Goal: Task Accomplishment & Management: Use online tool/utility

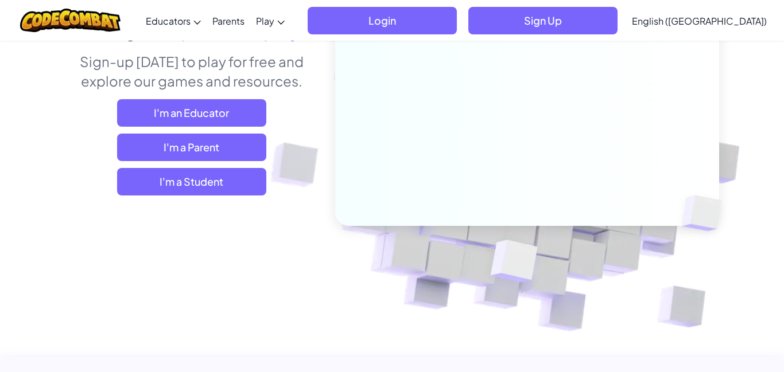
scroll to position [136, 0]
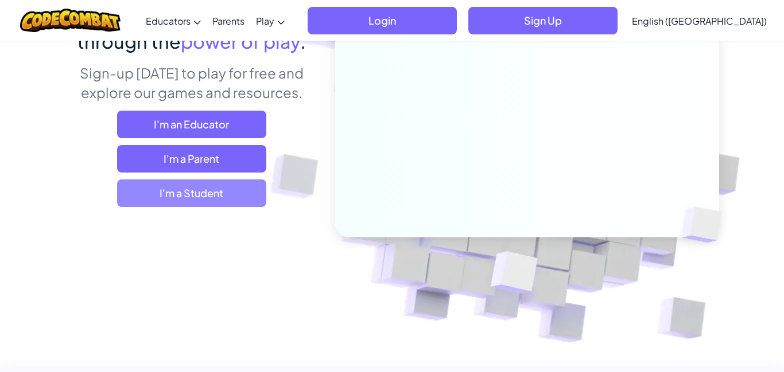
click at [221, 190] on span "I'm a Student" at bounding box center [191, 194] width 149 height 28
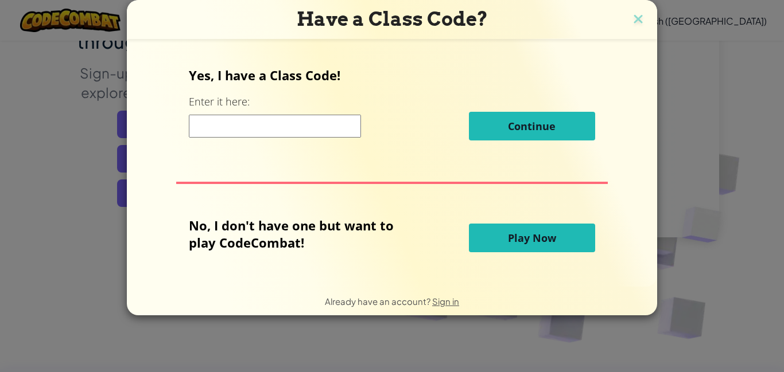
click at [508, 242] on span "Play Now" at bounding box center [532, 238] width 48 height 14
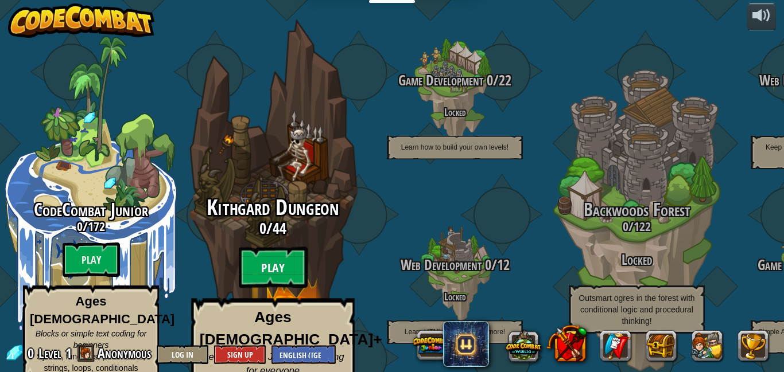
click at [278, 254] on btn "Play" at bounding box center [273, 267] width 69 height 41
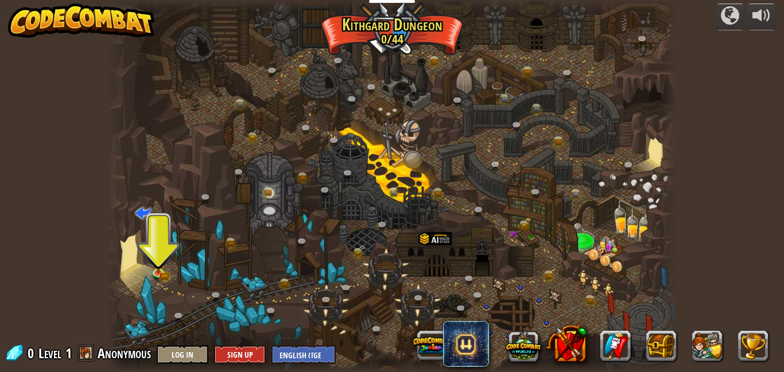
click at [165, 227] on div at bounding box center [392, 186] width 570 height 372
click at [158, 267] on img at bounding box center [158, 257] width 14 height 30
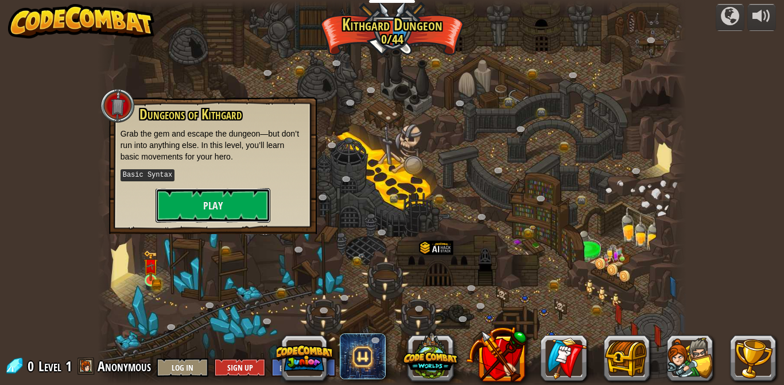
click at [238, 207] on button "Play" at bounding box center [213, 205] width 115 height 34
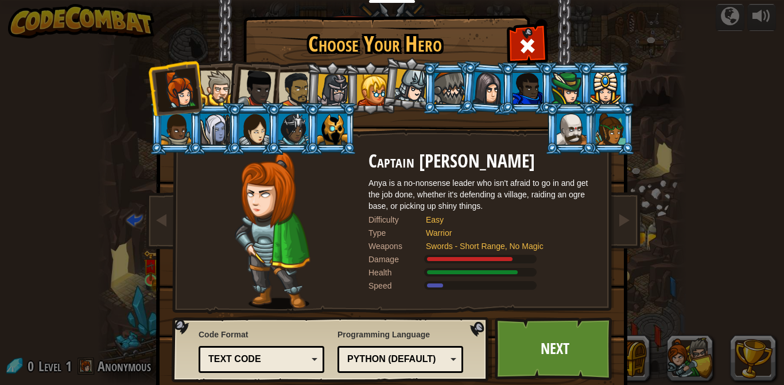
click at [562, 349] on link "Next" at bounding box center [555, 348] width 120 height 63
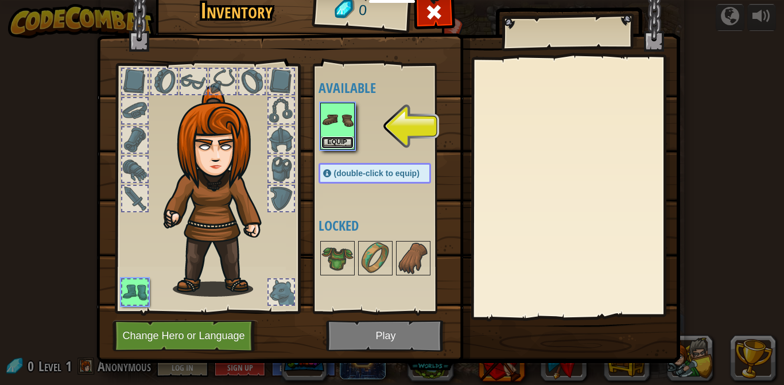
click at [345, 139] on button "Equip" at bounding box center [337, 143] width 32 height 12
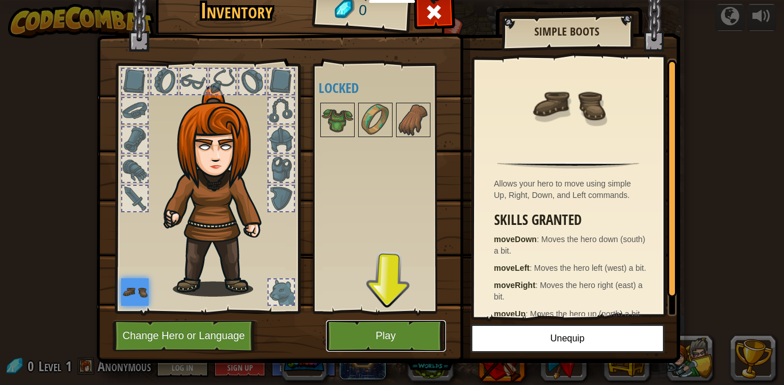
click at [391, 339] on button "Play" at bounding box center [386, 336] width 120 height 32
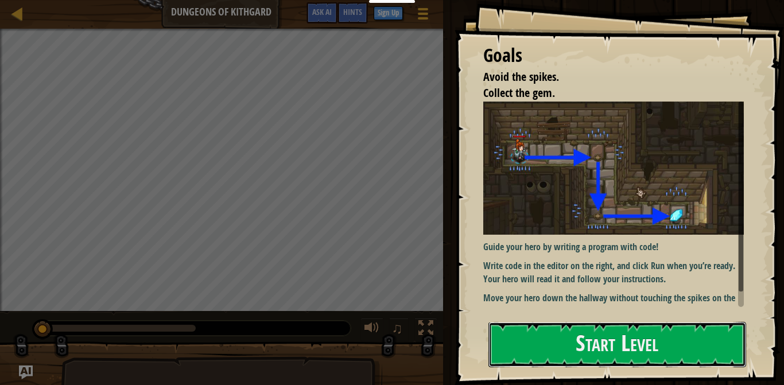
click at [701, 346] on button "Start Level" at bounding box center [617, 344] width 258 height 45
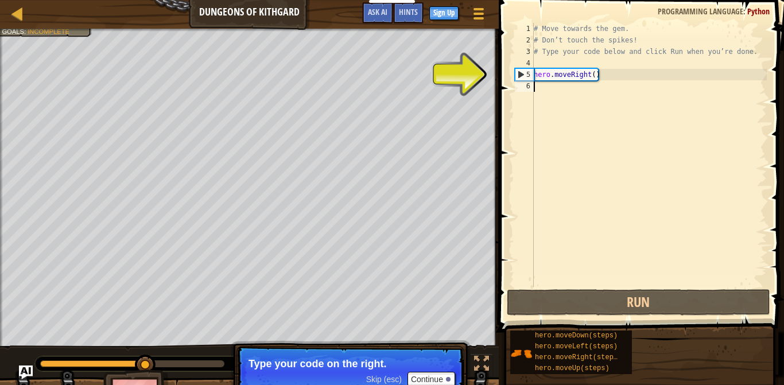
click at [328, 364] on p "Type your code on the right." at bounding box center [350, 363] width 204 height 11
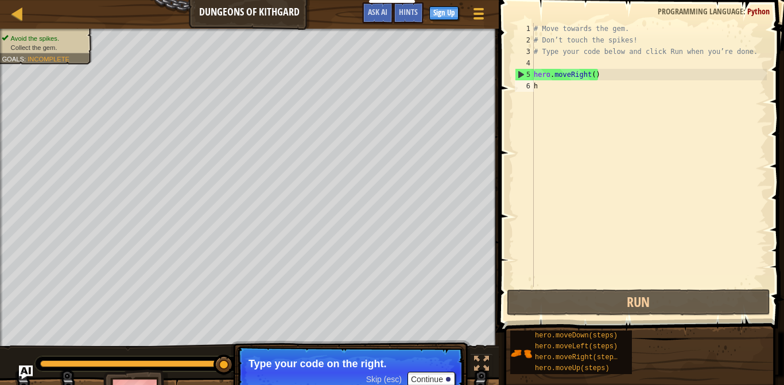
scroll to position [0, 1]
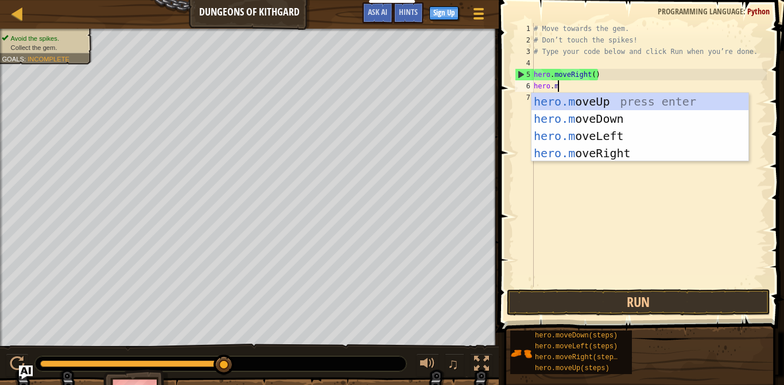
type textarea "[DOMAIN_NAME]"
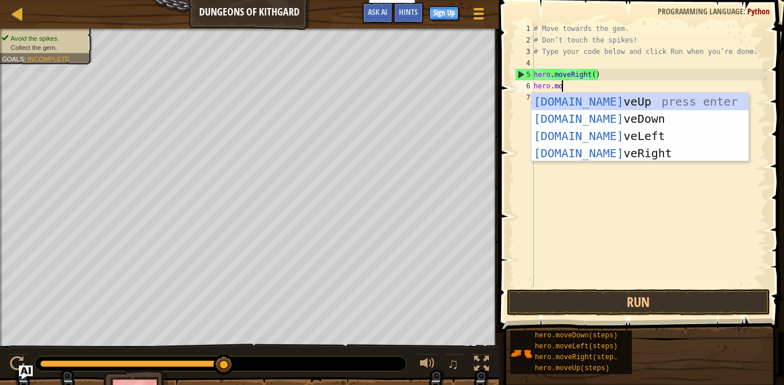
scroll to position [5, 3]
click at [605, 157] on div "[DOMAIN_NAME] veUp press enter [DOMAIN_NAME] veDown press enter [DOMAIN_NAME] v…" at bounding box center [639, 144] width 217 height 103
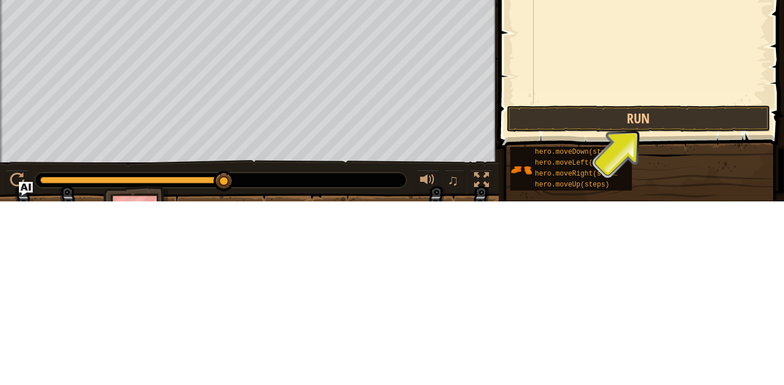
scroll to position [0, 0]
click at [614, 294] on button "Run" at bounding box center [638, 302] width 263 height 26
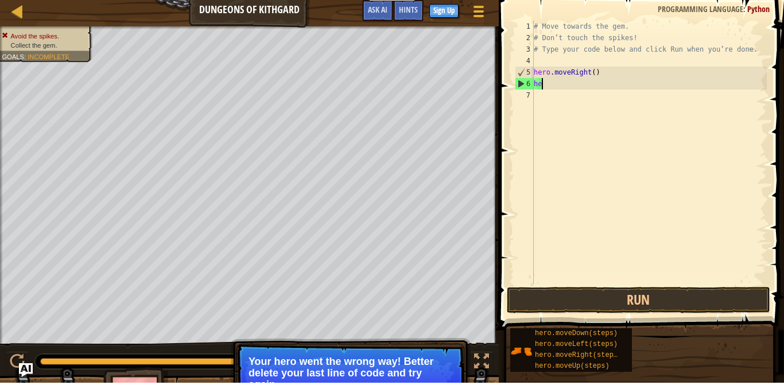
type textarea "h"
type textarea "hero.moveRig"
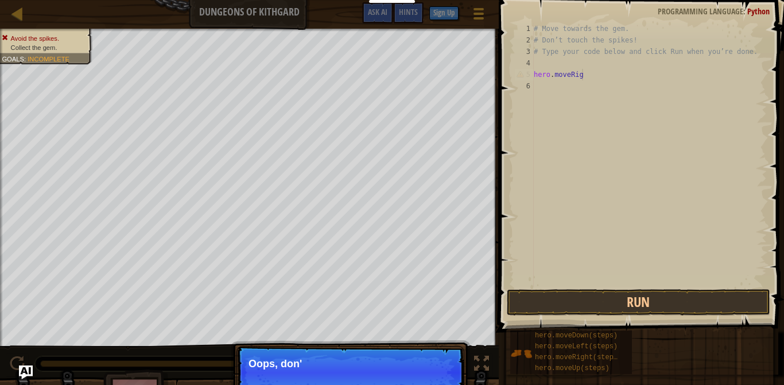
click at [706, 247] on div "# Move towards the gem. # Don’t touch the spikes! # Type your code below and cl…" at bounding box center [648, 166] width 235 height 287
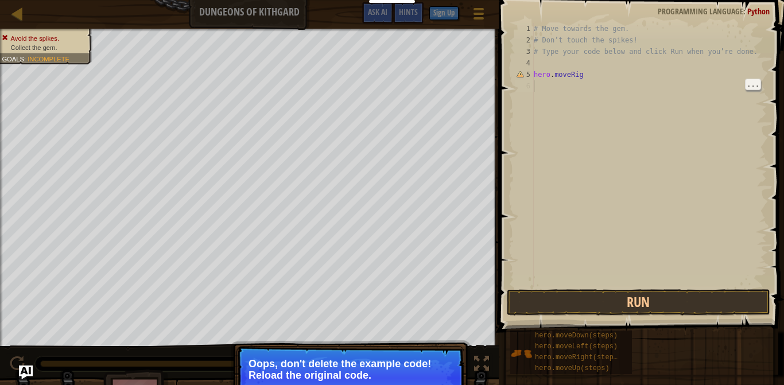
click at [624, 73] on div "# Move towards the gem. # Don’t touch the spikes! # Type your code below and cl…" at bounding box center [648, 166] width 235 height 287
type textarea "hero.moveRig"
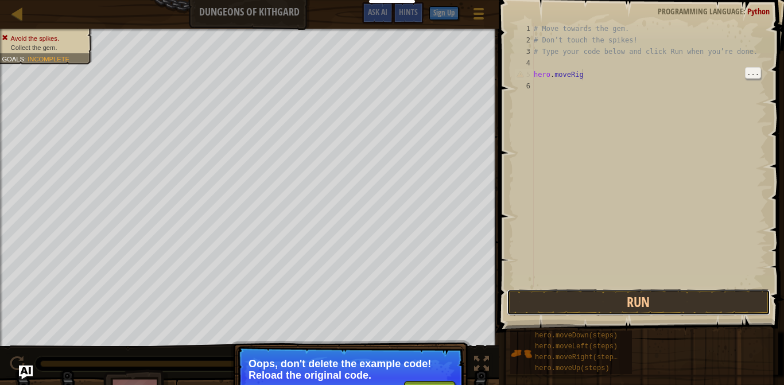
click at [615, 309] on button "Run" at bounding box center [638, 302] width 263 height 26
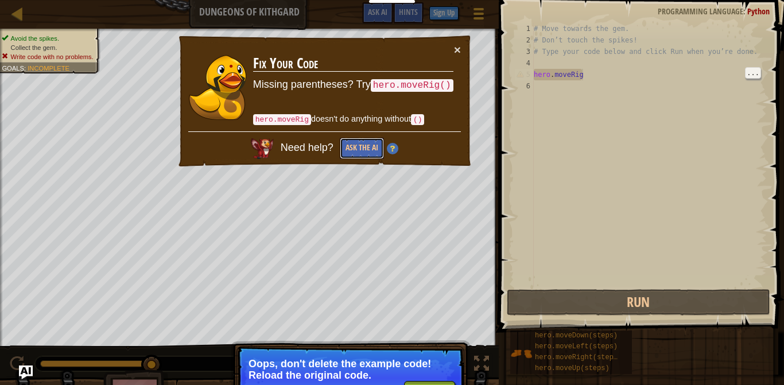
click at [360, 146] on button "Ask the AI" at bounding box center [362, 148] width 44 height 21
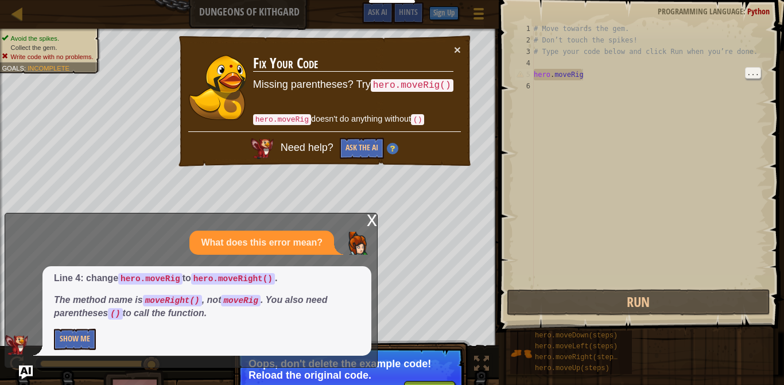
click at [614, 75] on div "# Move towards the gem. # Don’t touch the spikes! # Type your code below and cl…" at bounding box center [648, 166] width 235 height 287
click at [564, 94] on div "# Move towards the gem. # Don’t touch the spikes! # Type your code below and cl…" at bounding box center [648, 166] width 235 height 287
click at [455, 48] on button "×" at bounding box center [457, 50] width 7 height 12
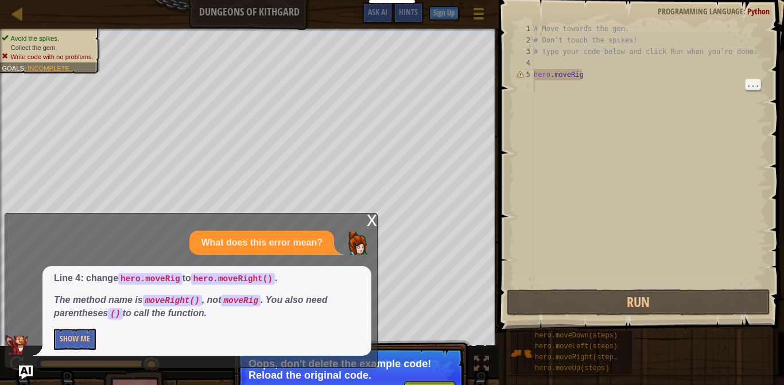
click at [651, 197] on div "# Move towards the gem. # Don’t touch the spikes! # Type your code below and cl…" at bounding box center [648, 166] width 235 height 287
click at [663, 245] on div "# Move towards the gem. # Don’t touch the spikes! # Type your code below and cl…" at bounding box center [648, 166] width 235 height 287
click at [651, 228] on div "# Move towards the gem. # Don’t touch the spikes! # Type your code below and cl…" at bounding box center [648, 166] width 235 height 287
click at [367, 222] on div "x" at bounding box center [372, 218] width 10 height 11
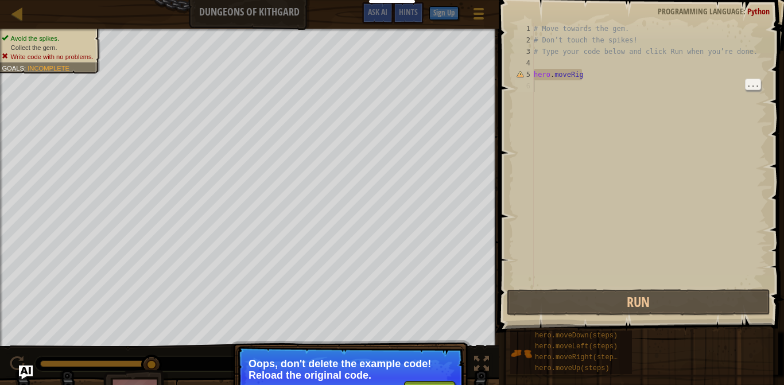
click at [586, 77] on div "# Move towards the gem. # Don’t touch the spikes! # Type your code below and cl…" at bounding box center [648, 166] width 235 height 287
type textarea "hero.moveRig"
click at [560, 90] on div "# Move towards the gem. # Don’t touch the spikes! # Type your code below and cl…" at bounding box center [648, 166] width 235 height 287
click at [760, 85] on span "..." at bounding box center [752, 84] width 15 height 10
click at [702, 85] on div "# Move towards the gem. # Don’t touch the spikes! # Type your code below and cl…" at bounding box center [648, 166] width 235 height 287
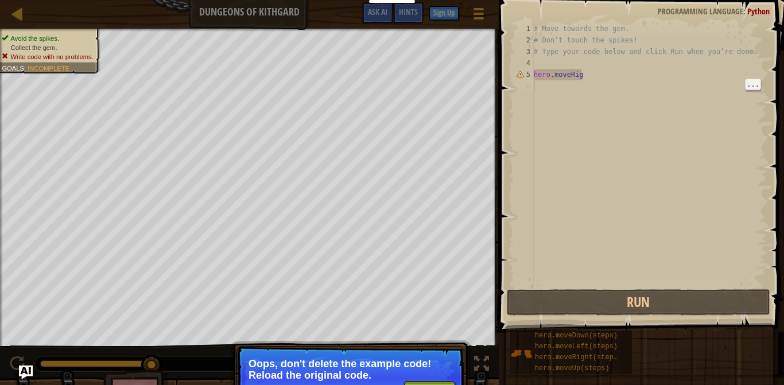
click at [562, 73] on div "# Move towards the gem. # Don’t touch the spikes! # Type your code below and cl…" at bounding box center [648, 166] width 235 height 287
type textarea "hero.moveRig"
click at [585, 74] on div "# Move towards the gem. # Don’t touch the spikes! # Type your code below and cl…" at bounding box center [648, 166] width 235 height 287
click at [543, 86] on div "# Move towards the gem. # Don’t touch the spikes! # Type your code below and cl…" at bounding box center [648, 166] width 235 height 287
click at [584, 74] on div "# Move towards the gem. # Don’t touch the spikes! # Type your code below and cl…" at bounding box center [648, 166] width 235 height 287
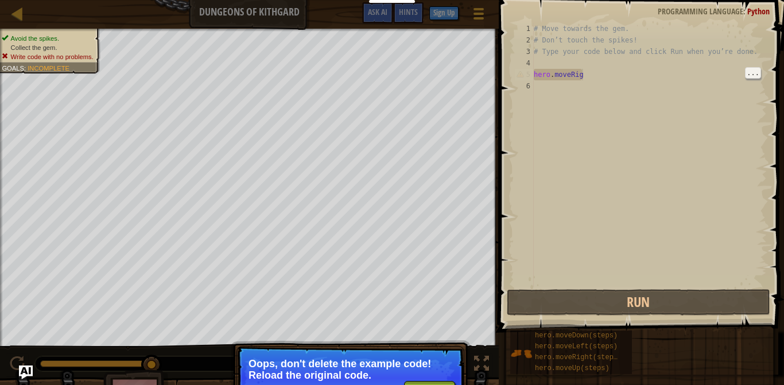
type textarea "hero.moveRig"
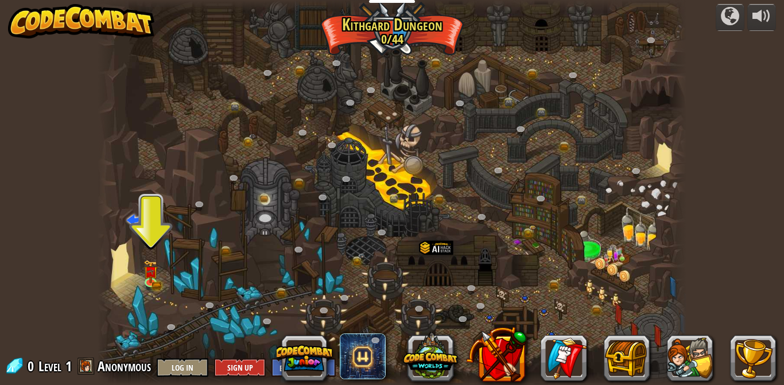
click at [145, 275] on img at bounding box center [150, 272] width 14 height 24
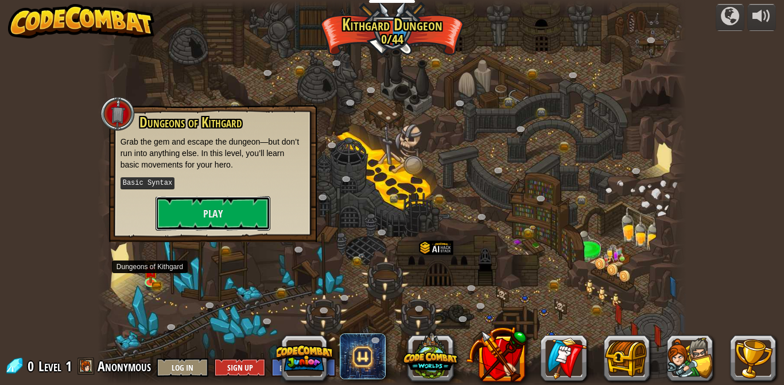
click at [220, 215] on button "Play" at bounding box center [213, 213] width 115 height 34
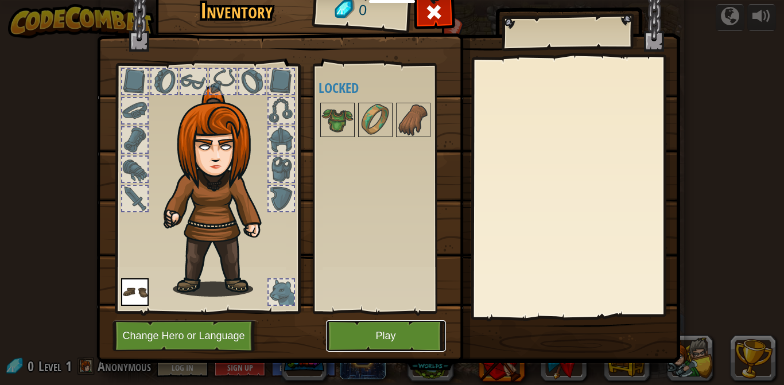
click at [404, 342] on button "Play" at bounding box center [386, 336] width 120 height 32
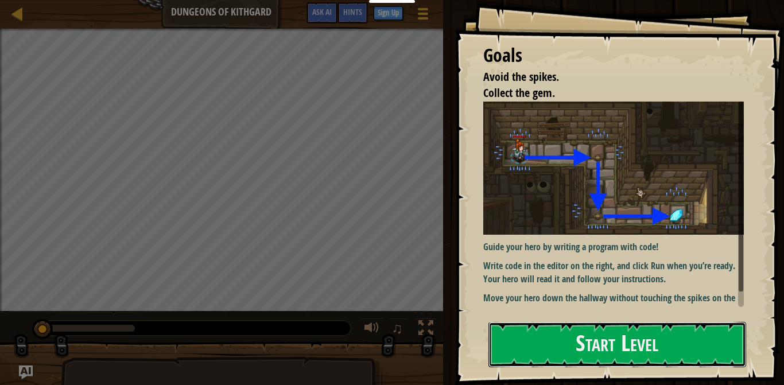
click at [696, 352] on button "Start Level" at bounding box center [617, 344] width 258 height 45
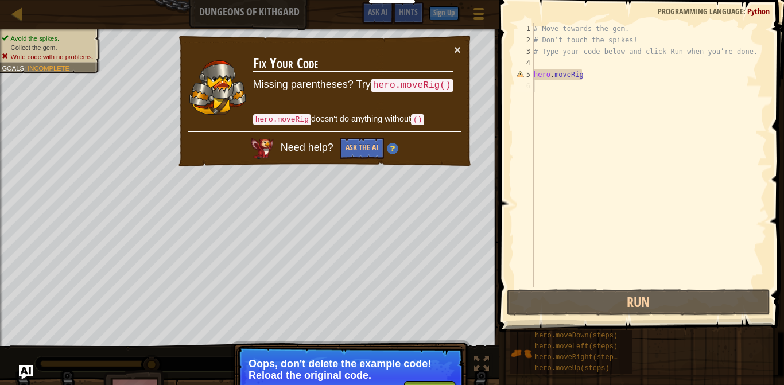
click at [338, 372] on p "Oops, don't delete the example code! Reload the original code." at bounding box center [350, 369] width 204 height 23
click at [459, 48] on button "×" at bounding box center [457, 50] width 7 height 12
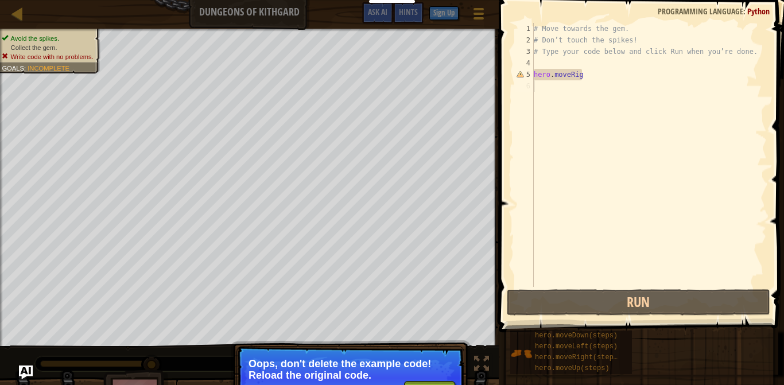
click at [590, 69] on div "# Move towards the gem. # Don’t touch the spikes! # Type your code below and cl…" at bounding box center [648, 166] width 235 height 287
type textarea "hero.moveRig"
click at [585, 72] on div "# Move towards the gem. # Don’t touch the spikes! # Type your code below and cl…" at bounding box center [648, 166] width 235 height 287
click at [434, 372] on button "↻ Reload" at bounding box center [429, 389] width 51 height 17
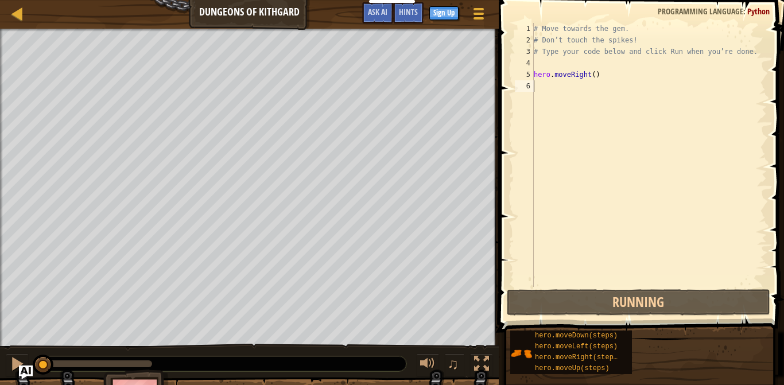
click at [549, 91] on div "# Move towards the gem. # Don’t touch the spikes! # Type your code below and cl…" at bounding box center [648, 166] width 235 height 287
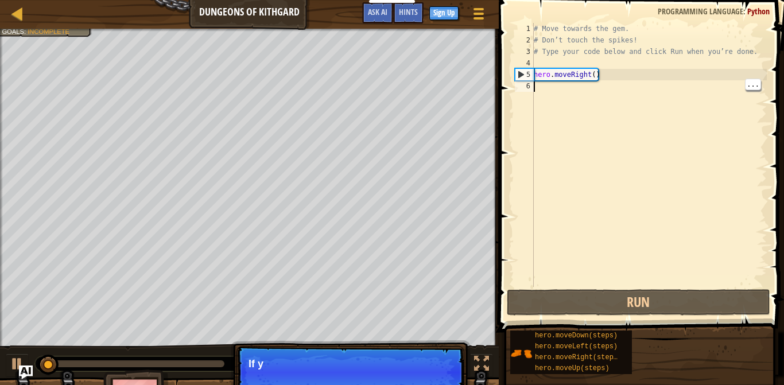
click at [700, 26] on div "# Move towards the gem. # Don’t touch the spikes! # Type your code below and cl…" at bounding box center [648, 166] width 235 height 287
type textarea "# Move towards the gem."
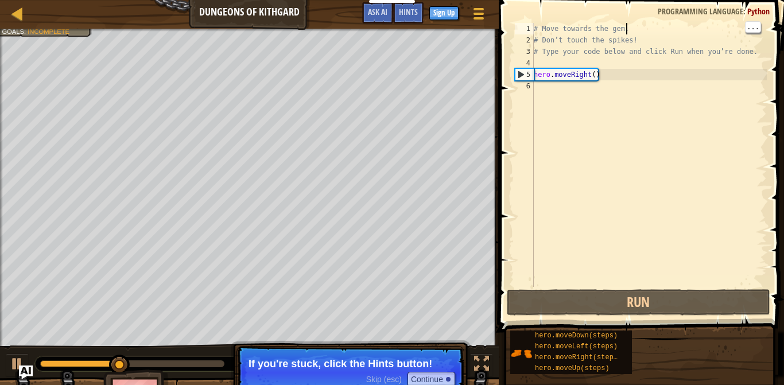
click at [584, 101] on div "# Move towards the gem. # Don’t touch the spikes! # Type your code below and cl…" at bounding box center [648, 166] width 235 height 287
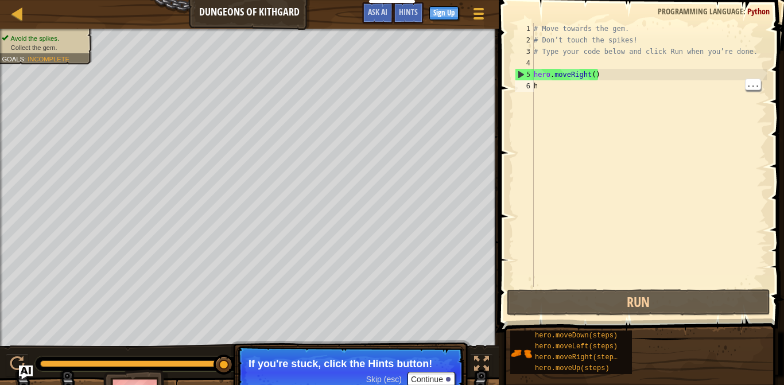
scroll to position [0, 1]
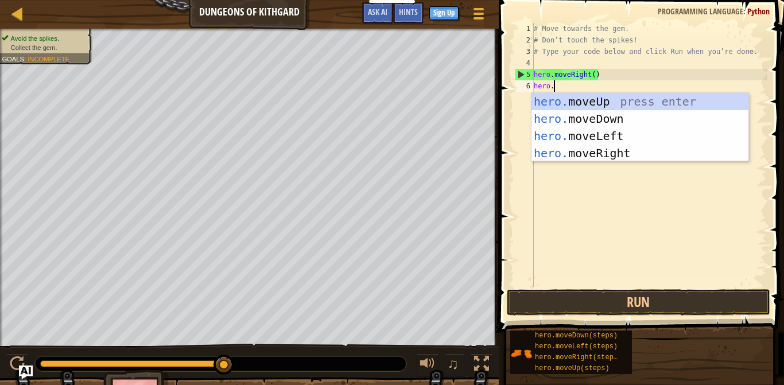
type textarea "hero."
click at [620, 146] on div "hero. moveUp press enter hero. moveDown press enter hero. moveLeft press enter …" at bounding box center [639, 144] width 217 height 103
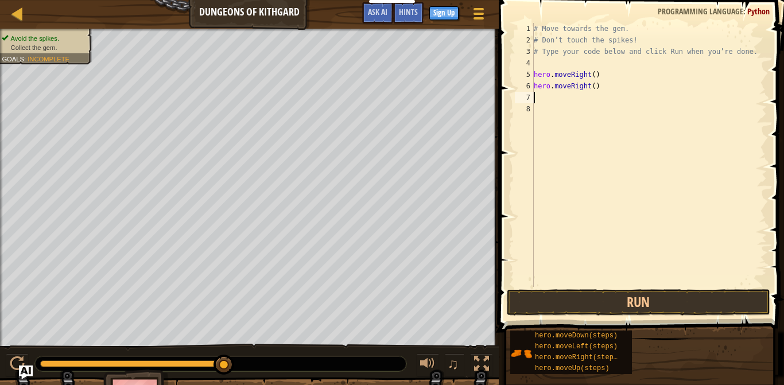
click at [576, 87] on div "# Move towards the gem. # Don’t touch the spikes! # Type your code below and cl…" at bounding box center [648, 166] width 235 height 287
click at [601, 88] on div "# Move towards the gem. # Don’t touch the spikes! # Type your code below and cl…" at bounding box center [648, 166] width 235 height 287
click at [783, 0] on html "Educators Create Free Account School & District Solutions Teacher Toolkit Previ…" at bounding box center [392, 0] width 784 height 0
click at [607, 88] on div "# Move towards the gem. # Don’t touch the spikes! # Type your code below and cl…" at bounding box center [648, 166] width 235 height 287
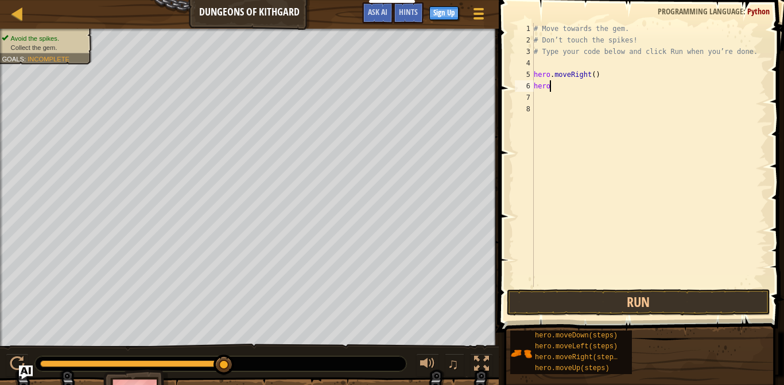
type textarea "hero."
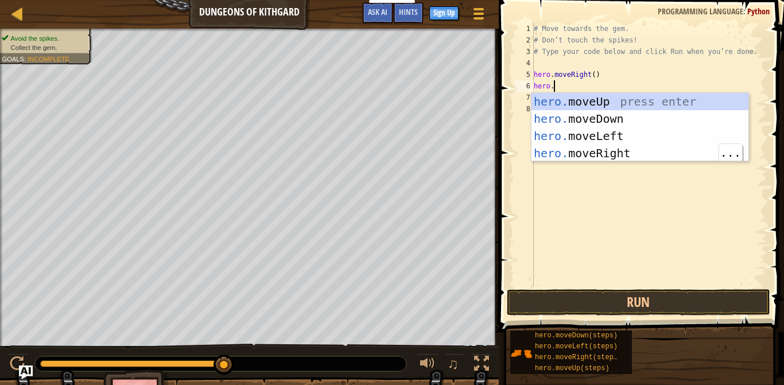
scroll to position [5, 2]
click at [616, 135] on div "hero. moveUp press enter hero. moveDown press enter hero. moveLeft press enter …" at bounding box center [639, 144] width 217 height 103
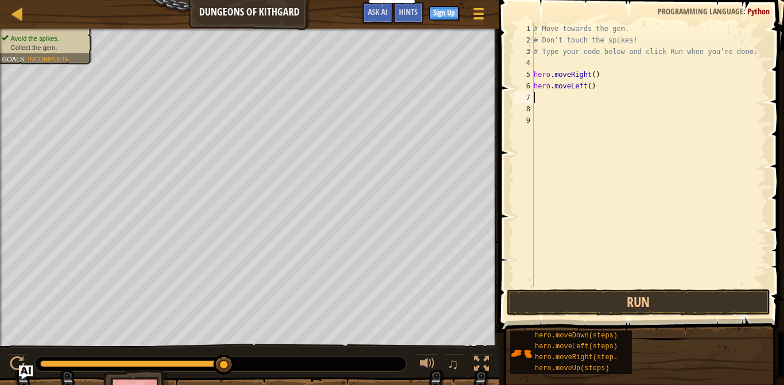
scroll to position [0, 1]
type textarea "hero."
type textarea "h"
type textarea "her"
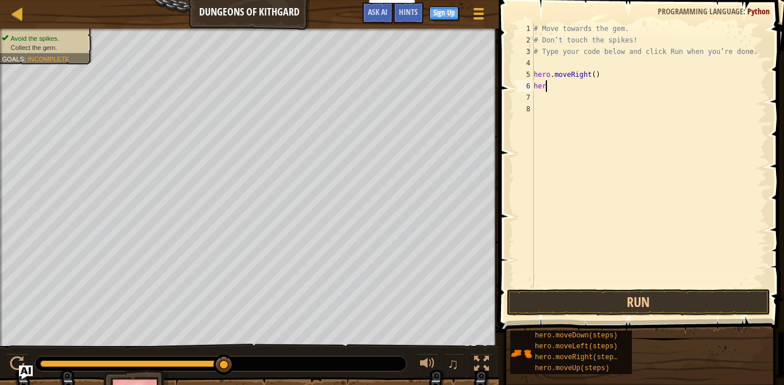
scroll to position [0, 1]
type textarea "hero."
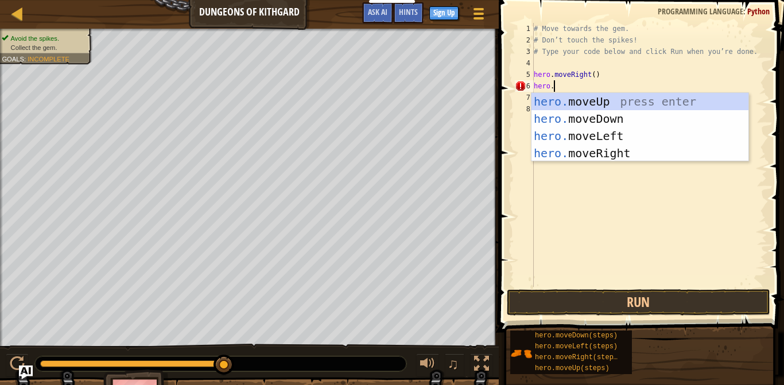
click at [628, 118] on div "hero. moveUp press enter hero. moveDown press enter hero. moveLeft press enter …" at bounding box center [639, 144] width 217 height 103
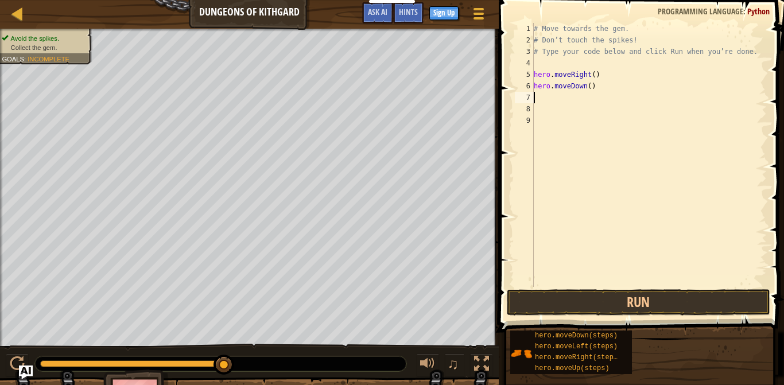
scroll to position [5, 0]
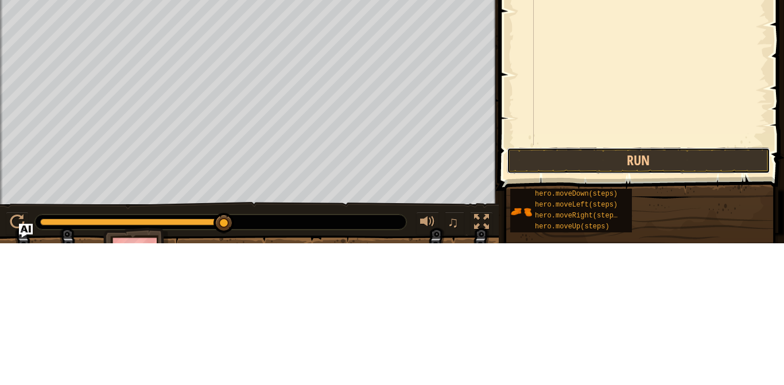
click at [644, 305] on button "Run" at bounding box center [638, 302] width 263 height 26
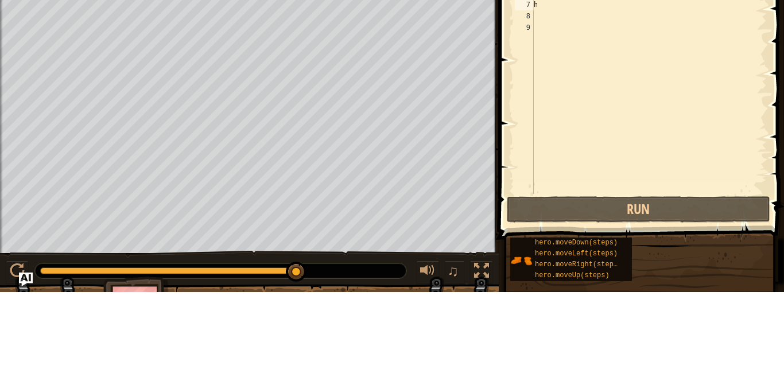
scroll to position [0, 1]
type textarea "hero."
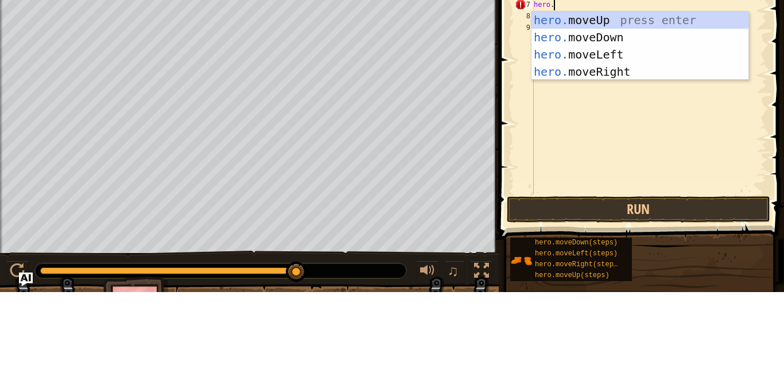
click at [621, 164] on div "hero. moveUp press enter hero. moveDown press enter hero. moveLeft press enter …" at bounding box center [639, 155] width 217 height 103
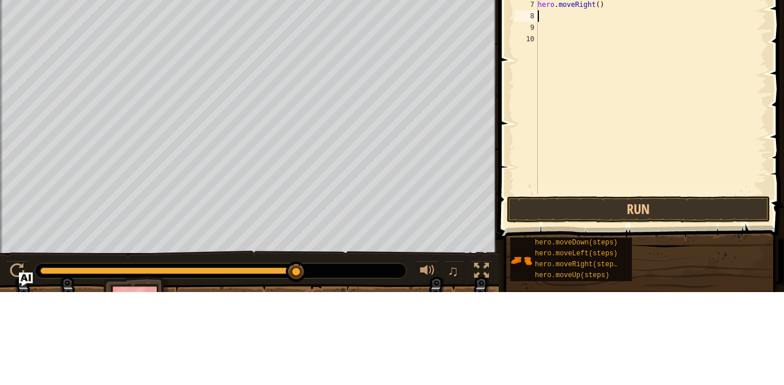
scroll to position [5, 0]
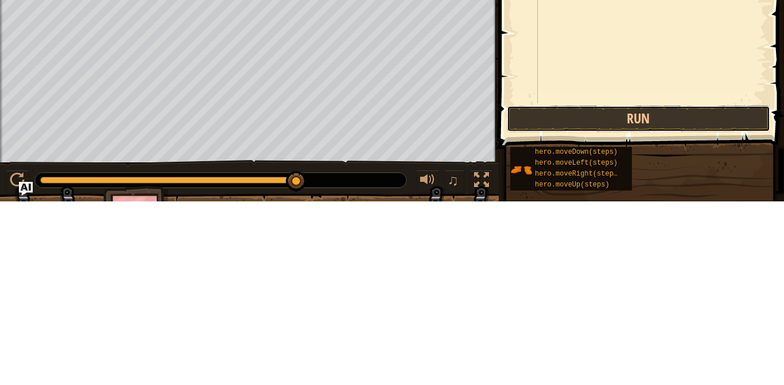
click at [636, 308] on button "Run" at bounding box center [638, 302] width 263 height 26
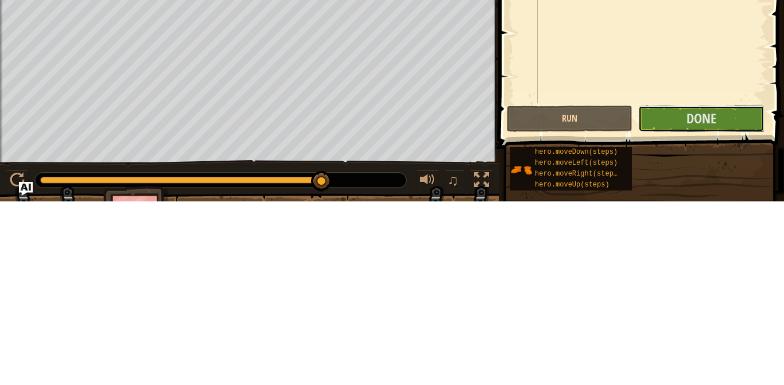
click at [678, 297] on button "Done" at bounding box center [701, 302] width 126 height 26
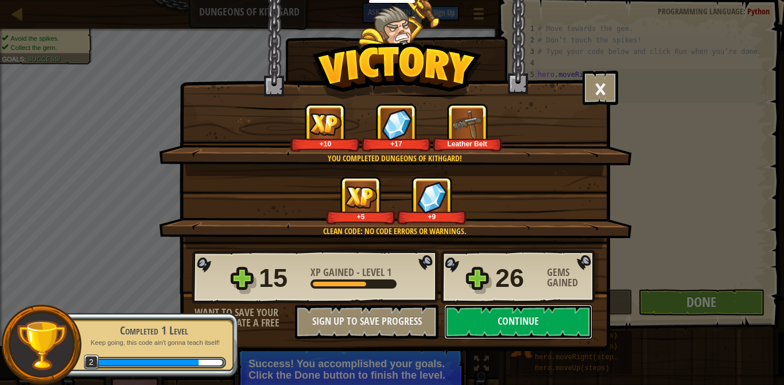
click at [526, 324] on button "Continue" at bounding box center [518, 322] width 148 height 34
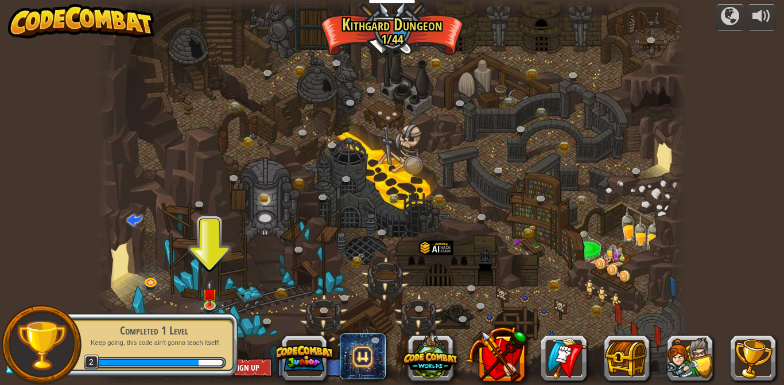
click at [208, 300] on img at bounding box center [210, 294] width 14 height 25
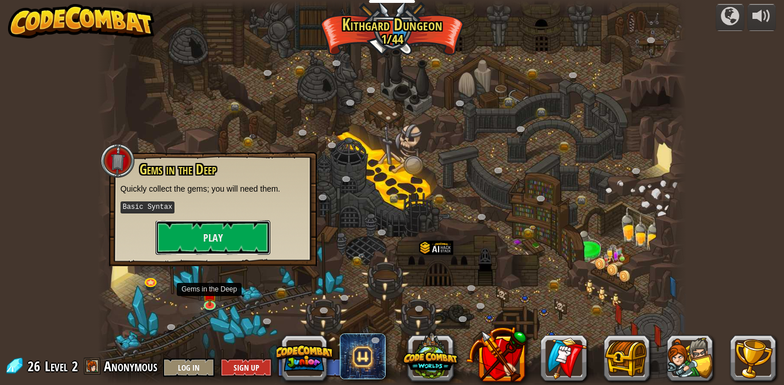
click at [232, 239] on button "Play" at bounding box center [213, 237] width 115 height 34
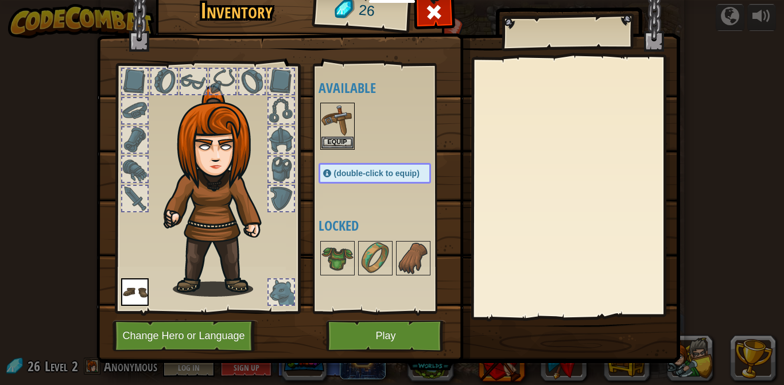
scroll to position [11, 0]
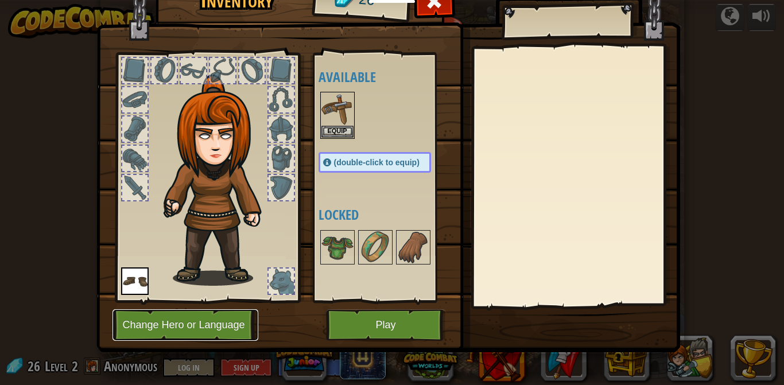
click at [220, 328] on button "Change Hero or Language" at bounding box center [185, 325] width 146 height 32
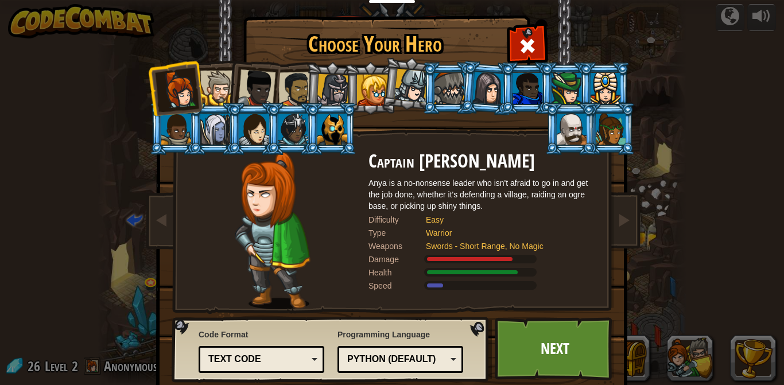
click at [220, 79] on div at bounding box center [217, 88] width 35 height 35
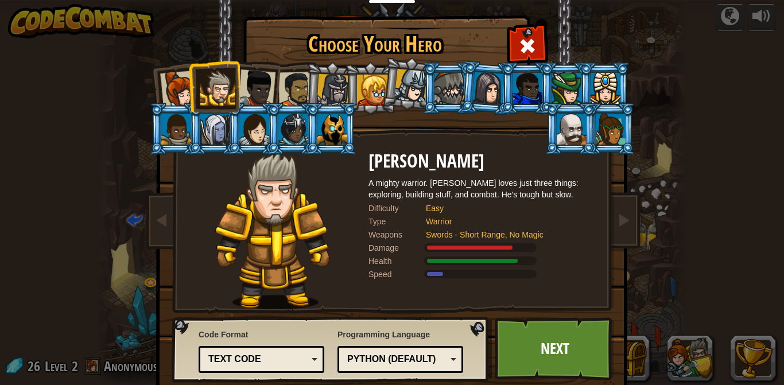
click at [257, 75] on div at bounding box center [257, 88] width 38 height 38
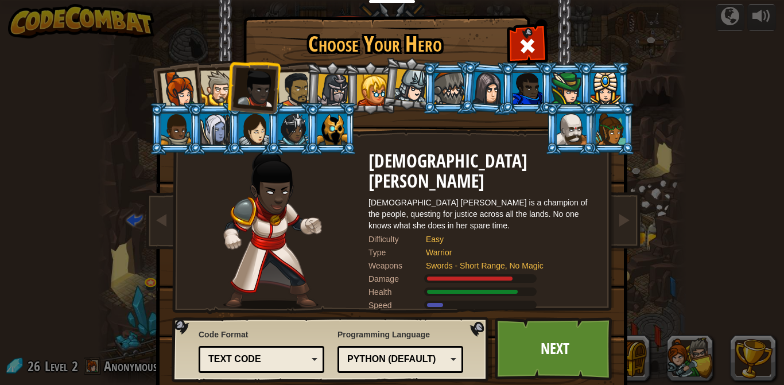
click at [297, 80] on div at bounding box center [296, 90] width 36 height 36
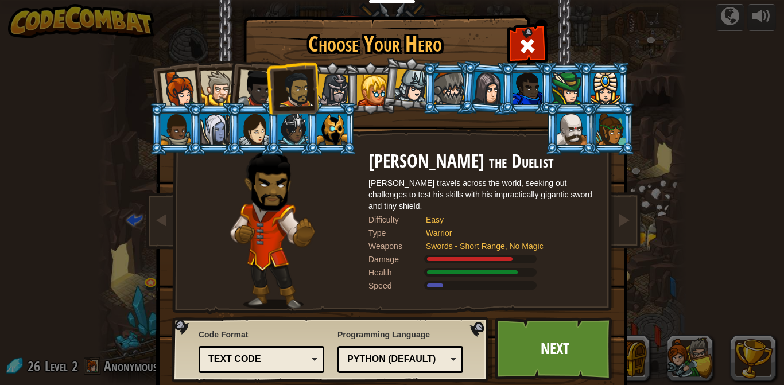
click at [623, 126] on div at bounding box center [611, 129] width 30 height 31
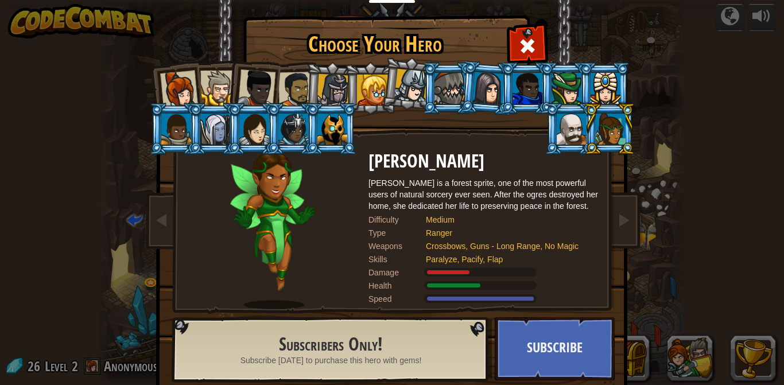
click at [520, 84] on div at bounding box center [527, 88] width 30 height 31
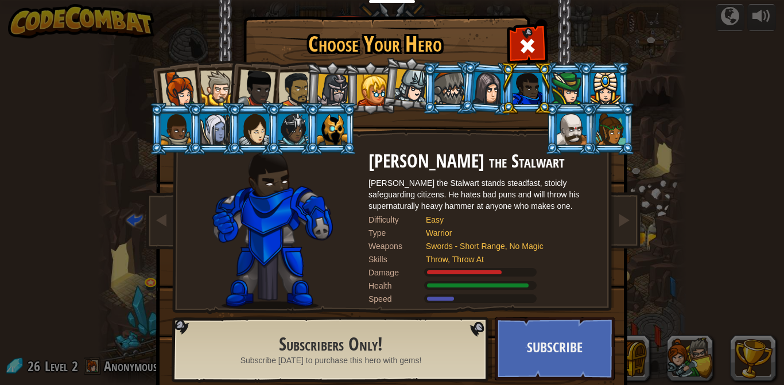
click at [463, 79] on li at bounding box center [487, 88] width 55 height 56
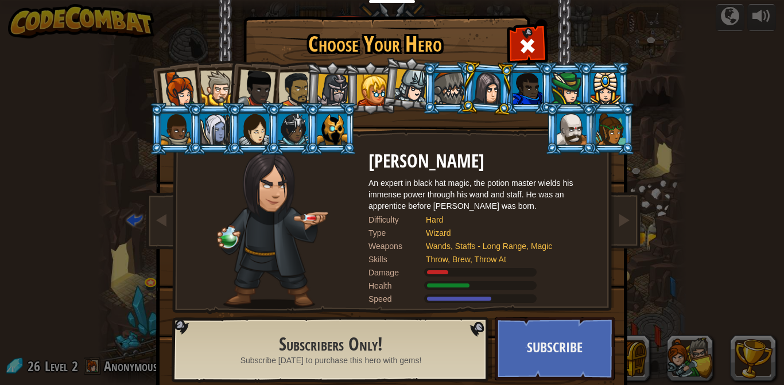
click at [179, 76] on div at bounding box center [179, 90] width 38 height 38
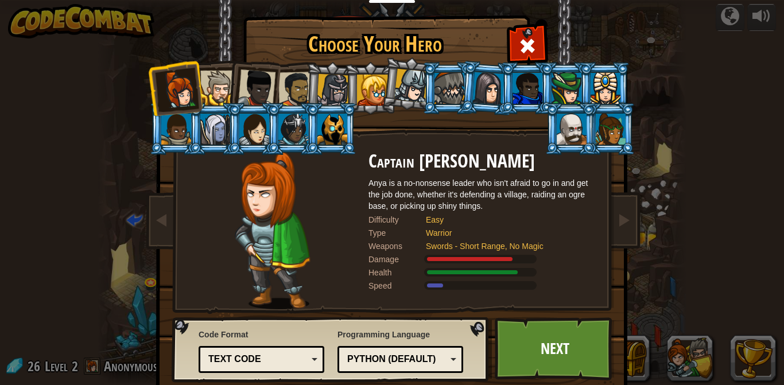
click at [263, 87] on div at bounding box center [257, 88] width 38 height 38
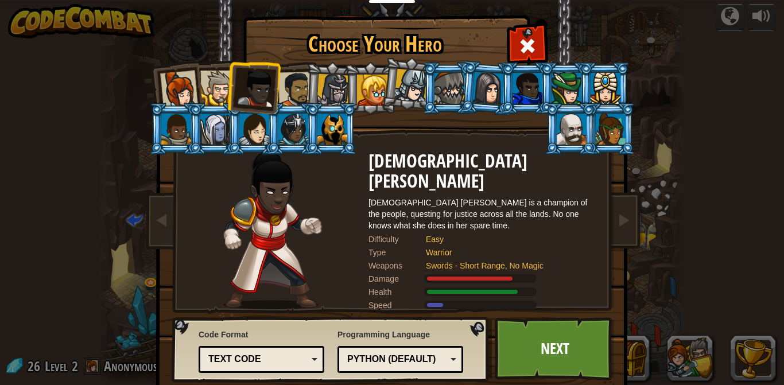
click at [293, 86] on div at bounding box center [296, 90] width 36 height 36
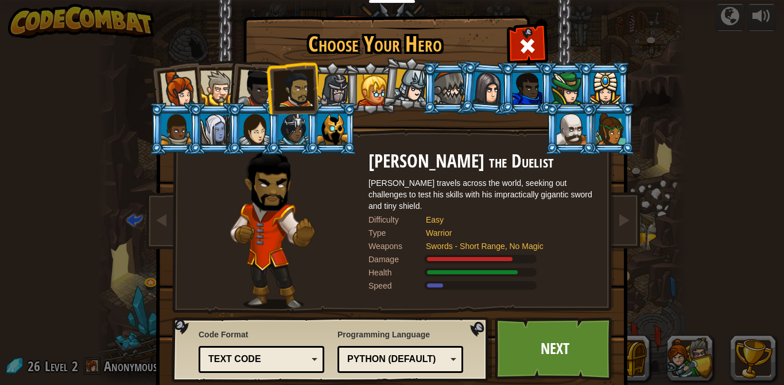
click at [329, 81] on div at bounding box center [333, 90] width 33 height 33
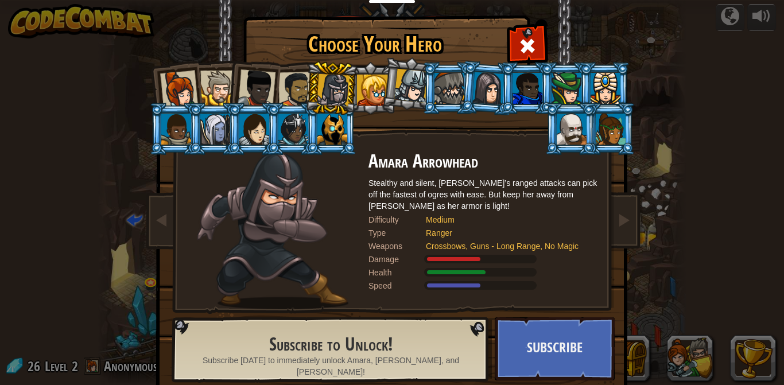
click at [292, 78] on div at bounding box center [296, 90] width 36 height 36
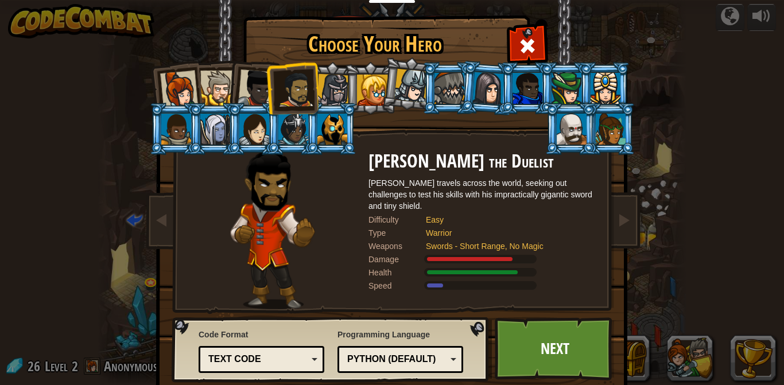
click at [187, 87] on div at bounding box center [179, 90] width 38 height 38
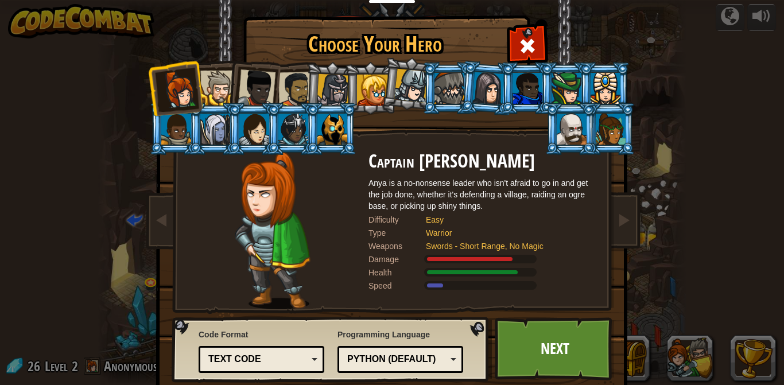
click at [559, 355] on link "Next" at bounding box center [555, 348] width 120 height 63
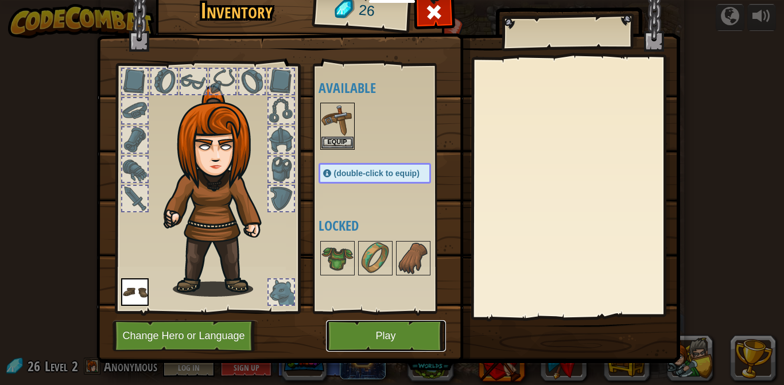
click at [387, 331] on button "Play" at bounding box center [386, 336] width 120 height 32
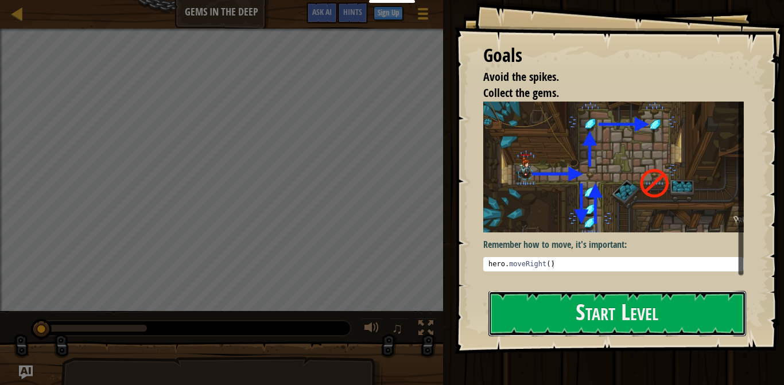
click at [666, 314] on button "Start Level" at bounding box center [617, 313] width 258 height 45
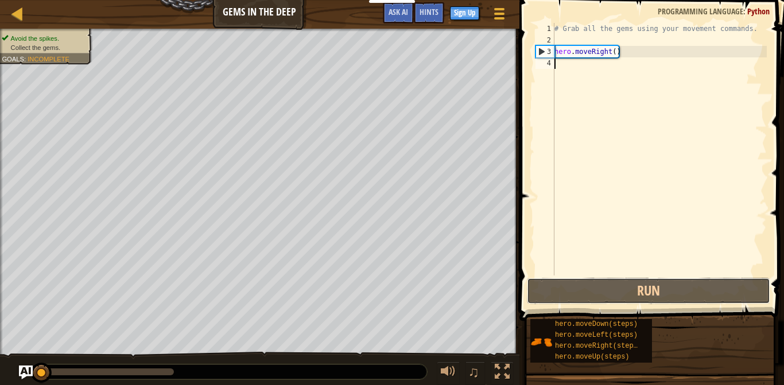
click at [648, 298] on button "Run" at bounding box center [648, 291] width 243 height 26
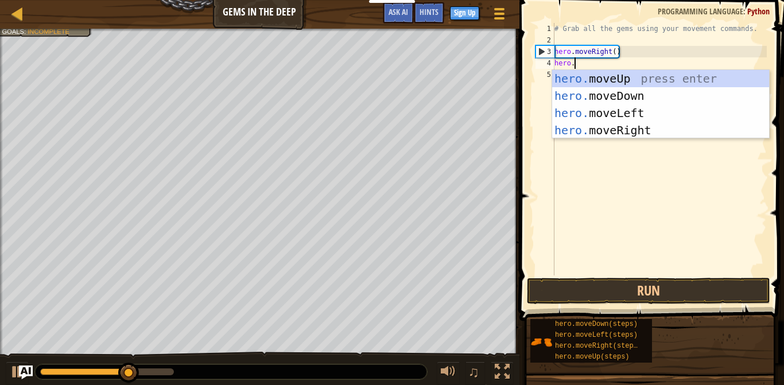
type textarea "hero.m"
click at [633, 96] on div "hero.m oveUp press enter hero.m oveDown press enter hero.m oveLeft press enter …" at bounding box center [660, 121] width 217 height 103
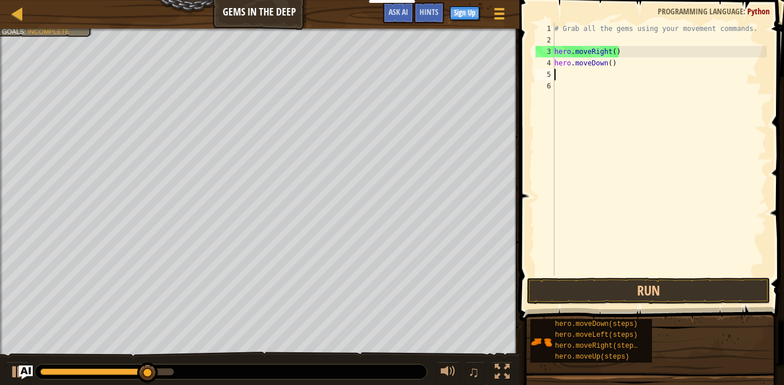
scroll to position [5, 0]
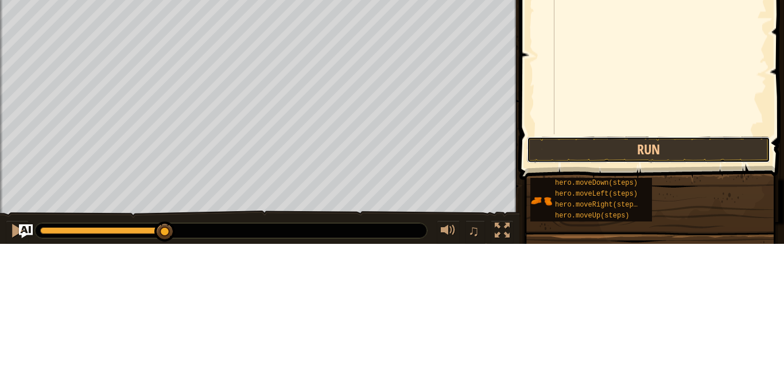
click at [638, 294] on button "Run" at bounding box center [648, 291] width 243 height 26
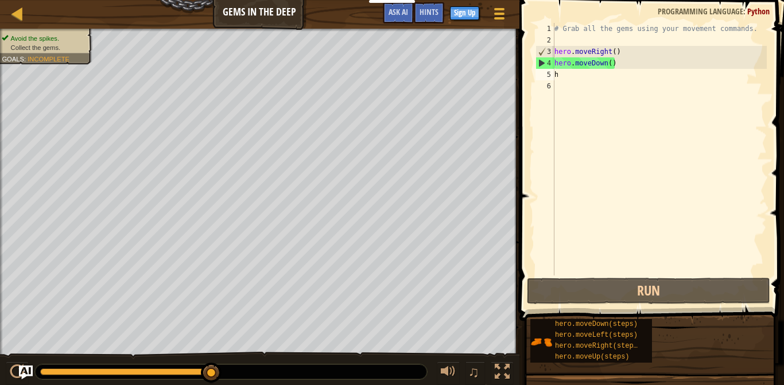
scroll to position [0, 1]
type textarea "hero."
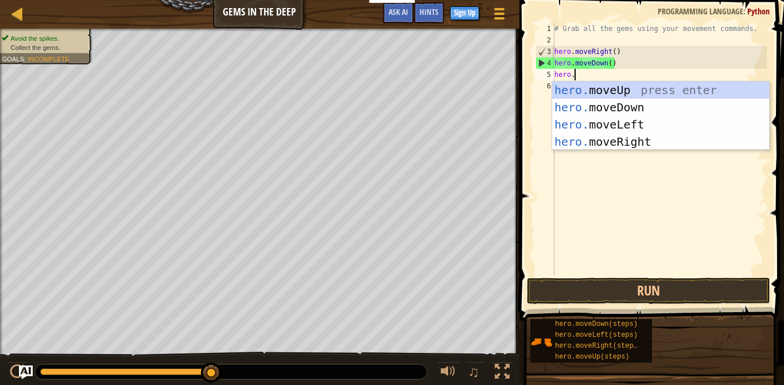
scroll to position [5, 2]
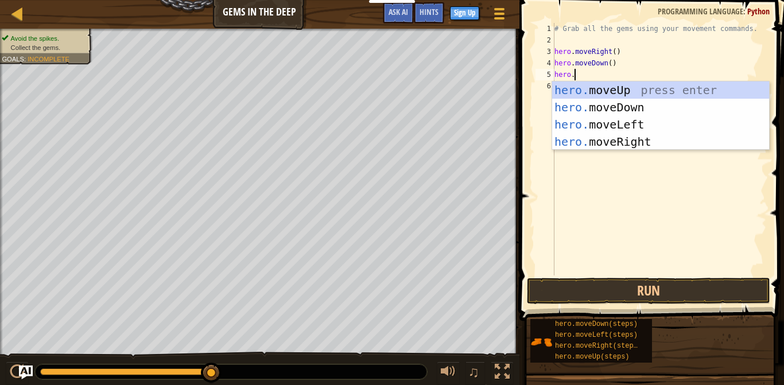
click at [642, 92] on div "hero. moveUp press enter hero. moveDown press enter hero. moveLeft press enter …" at bounding box center [660, 132] width 217 height 103
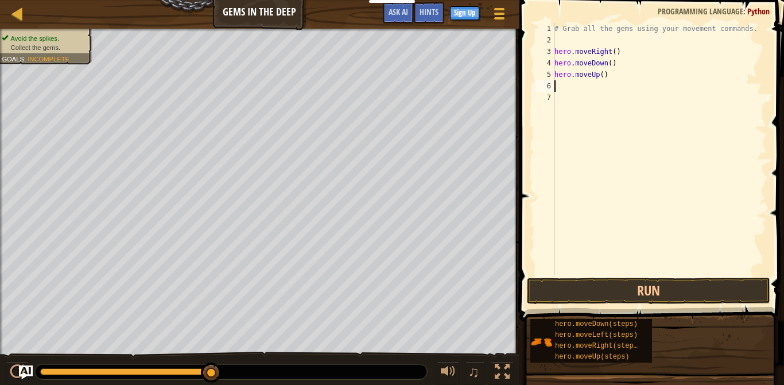
scroll to position [5, 0]
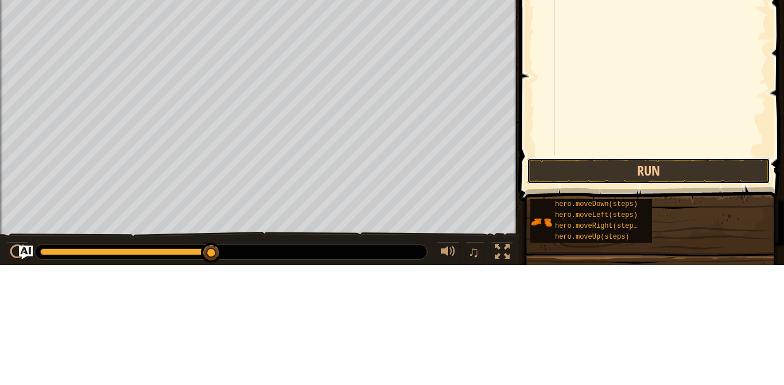
click at [614, 291] on button "Run" at bounding box center [648, 291] width 243 height 26
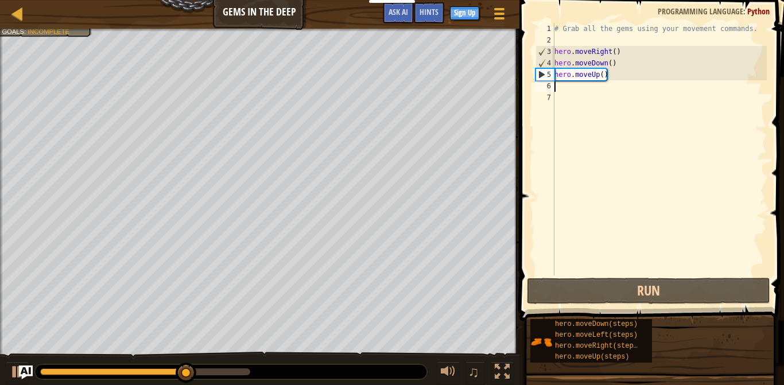
scroll to position [0, 1]
type textarea "hero."
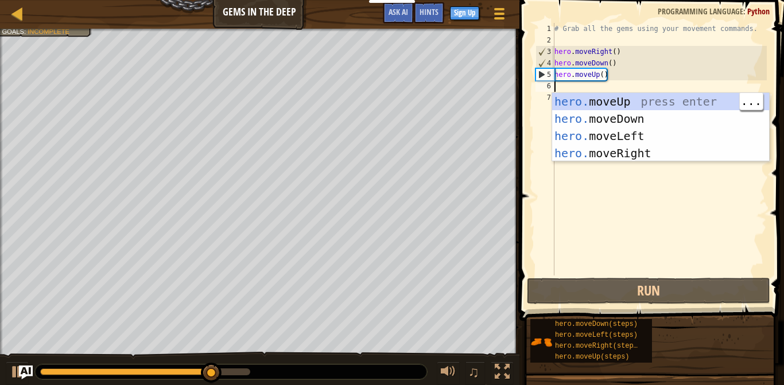
scroll to position [5, 2]
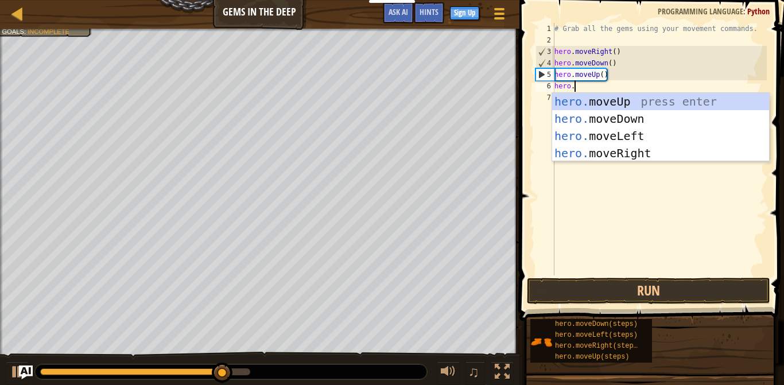
click at [648, 105] on div "hero. moveUp press enter hero. moveDown press enter hero. moveLeft press enter …" at bounding box center [660, 144] width 217 height 103
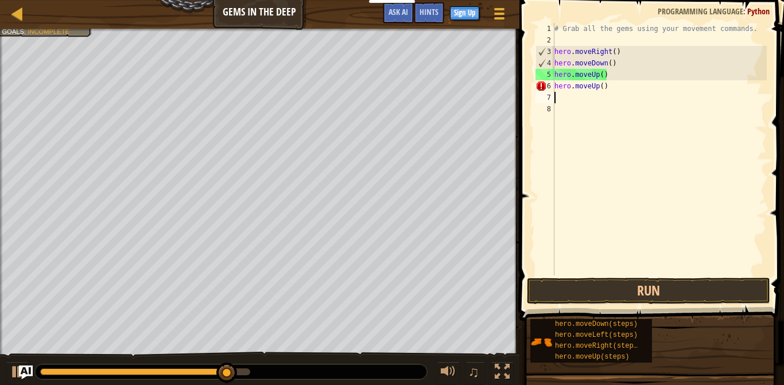
scroll to position [5, 0]
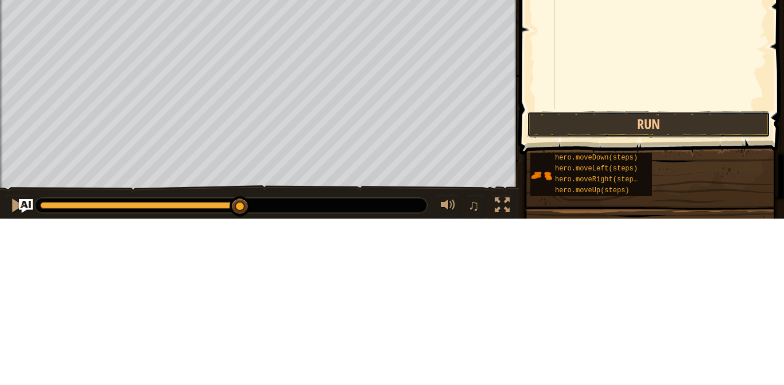
click at [628, 300] on button "Run" at bounding box center [648, 291] width 243 height 26
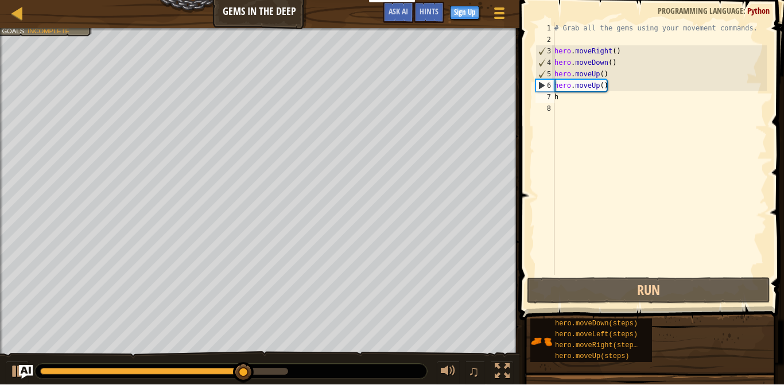
scroll to position [0, 1]
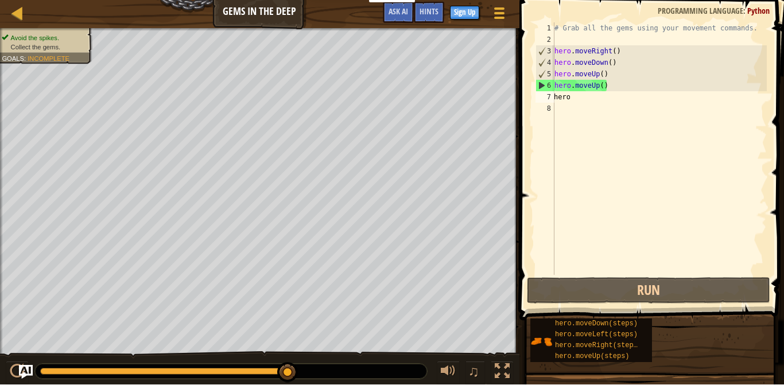
type textarea "hero."
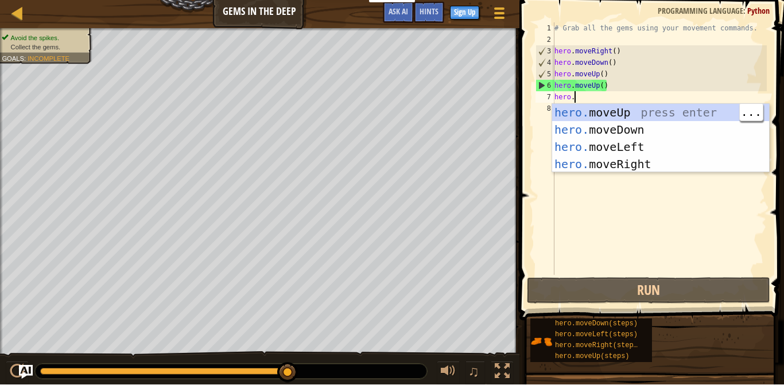
scroll to position [5, 2]
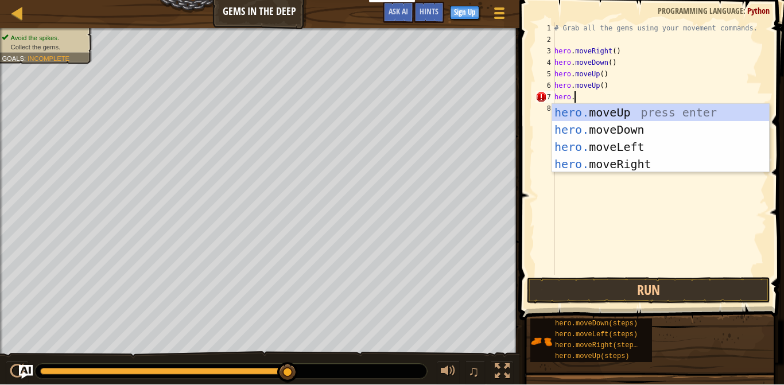
click at [639, 167] on div "hero. moveUp press enter hero. moveDown press enter hero. moveLeft press enter …" at bounding box center [660, 155] width 217 height 103
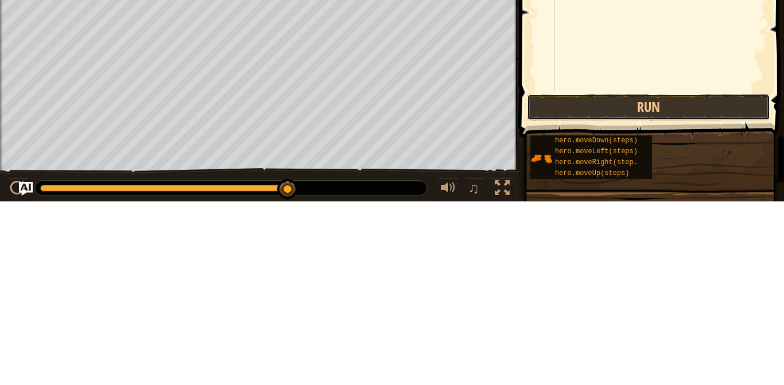
click at [658, 294] on button "Run" at bounding box center [648, 291] width 243 height 26
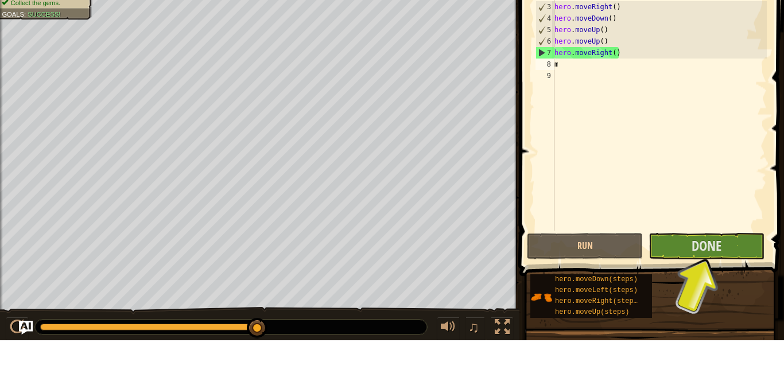
scroll to position [0, 1]
type textarea "m"
type textarea "hero."
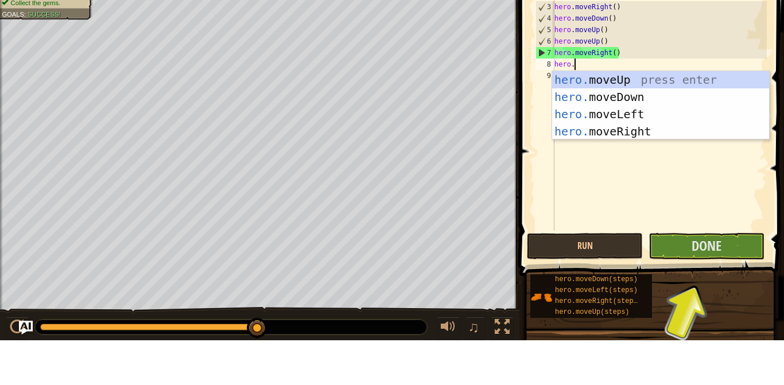
scroll to position [5, 2]
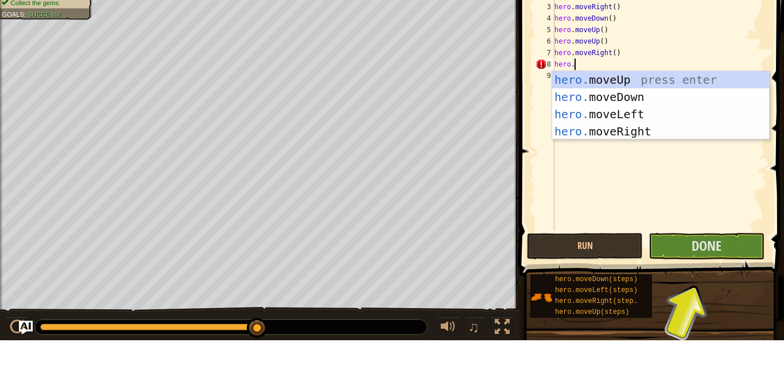
click at [655, 142] on div "hero. moveUp press enter hero. moveDown press enter hero. moveLeft press enter …" at bounding box center [660, 167] width 217 height 103
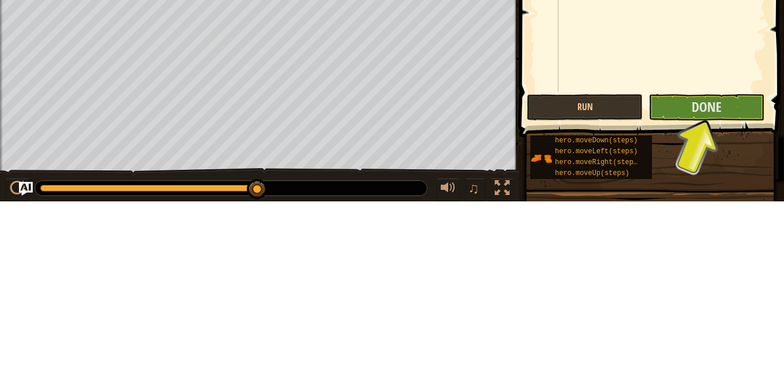
scroll to position [6, 0]
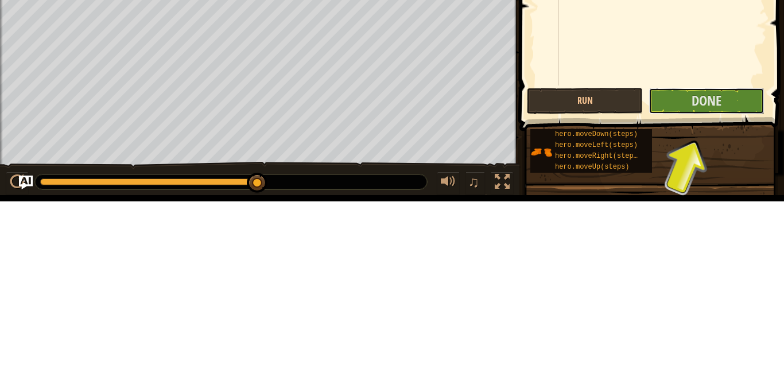
click at [705, 285] on span "Done" at bounding box center [706, 284] width 30 height 18
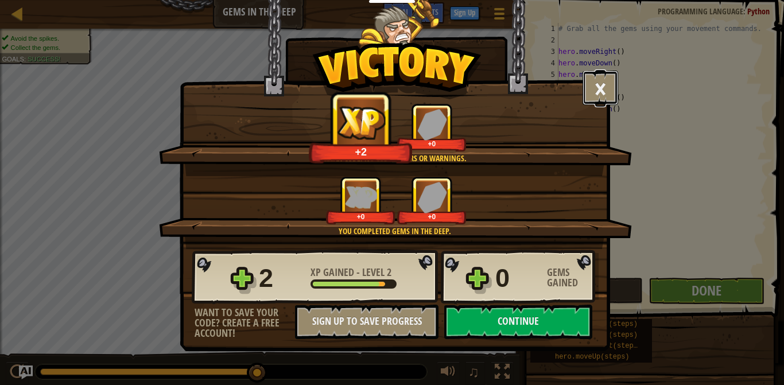
click at [605, 81] on button "×" at bounding box center [600, 88] width 36 height 34
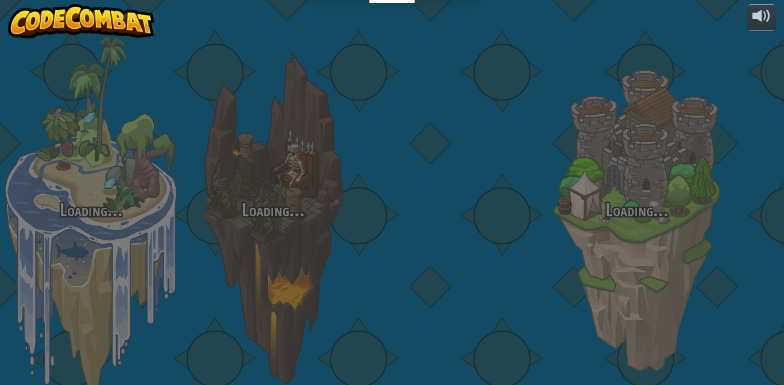
scroll to position [136, 0]
